Goal: Check status: Check status

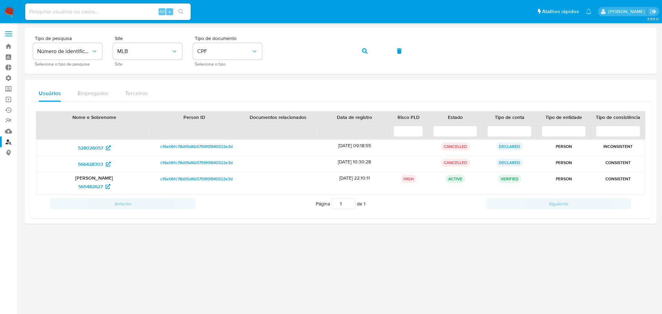
click at [363, 53] on icon "button" at bounding box center [365, 51] width 6 height 6
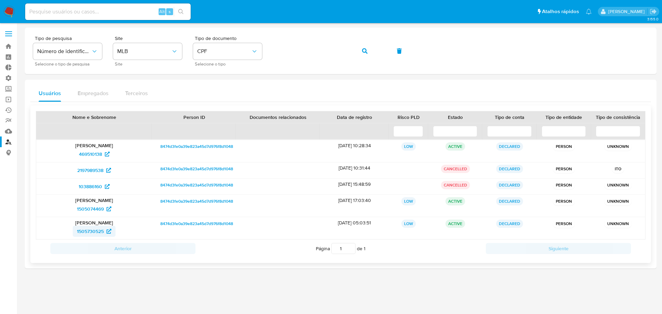
click at [94, 232] on span "1505730525" at bounding box center [90, 231] width 27 height 11
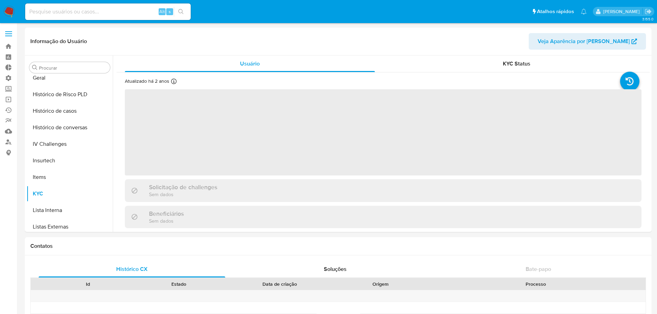
scroll to position [308, 0]
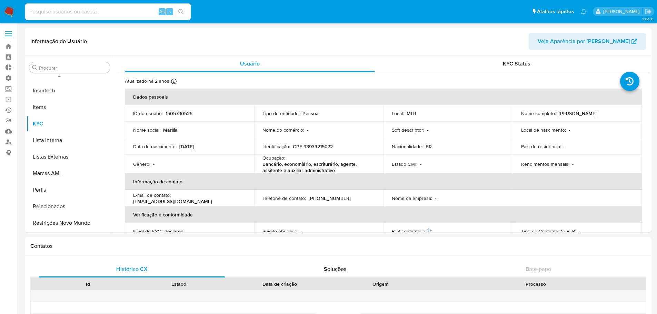
select select "10"
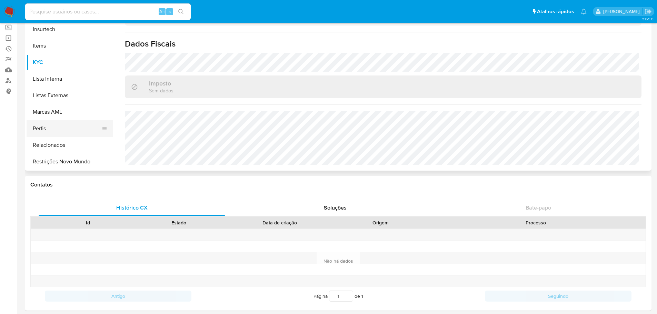
scroll to position [69, 0]
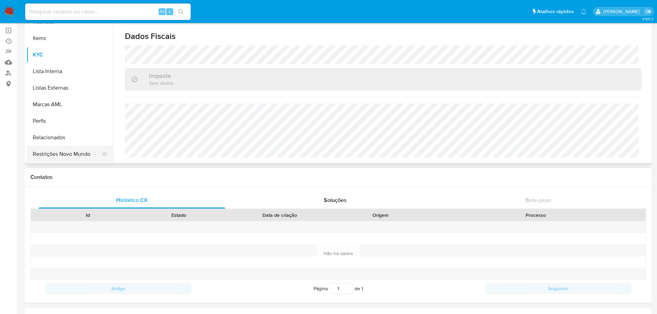
click at [67, 154] on button "Restrições Novo Mundo" at bounding box center [67, 154] width 81 height 17
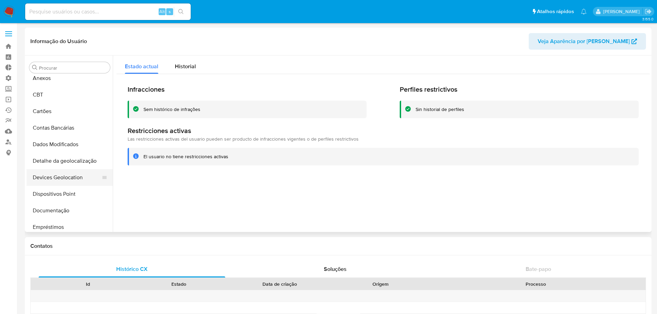
scroll to position [34, 0]
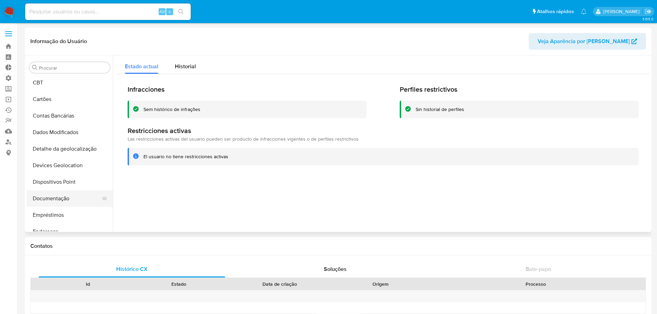
click at [64, 196] on button "Documentação" at bounding box center [67, 198] width 81 height 17
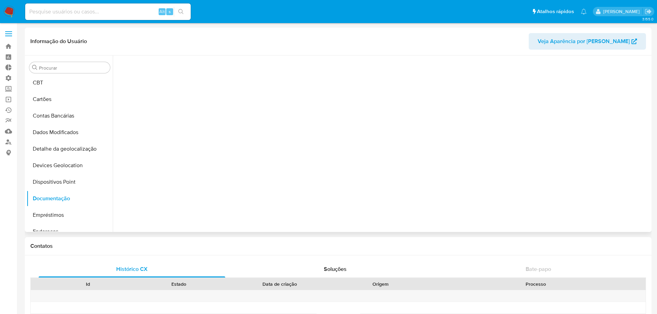
scroll to position [0, 0]
